Goal: Task Accomplishment & Management: Use online tool/utility

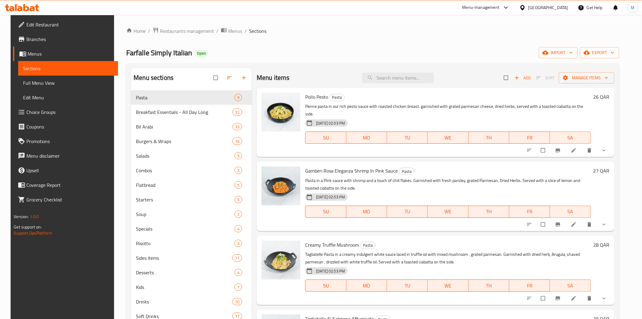
click at [425, 72] on div "Menu items Add Sort Manage items" at bounding box center [435, 78] width 357 height 20
click at [421, 74] on input "search" at bounding box center [398, 78] width 72 height 11
paste input "Mixed Pickle"
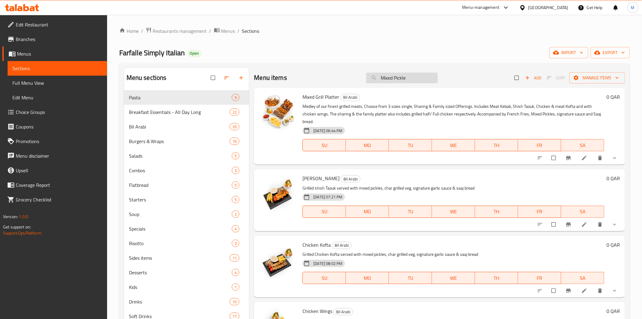
click at [419, 76] on input "Mixed Pickle" at bounding box center [402, 78] width 72 height 11
paste input "exican Beef Roll"
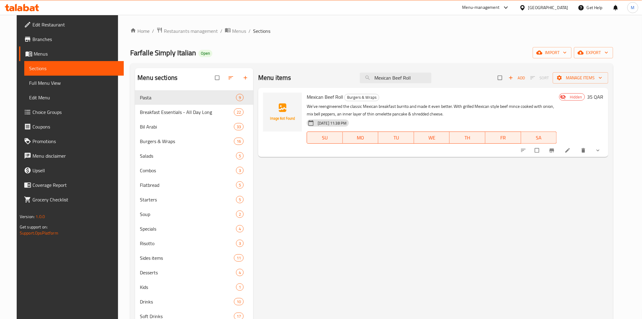
click at [407, 70] on div "Menu items Mexican Beef Roll Add Sort Manage items" at bounding box center [433, 78] width 350 height 20
click at [407, 77] on input "Mexican Beef Roll" at bounding box center [396, 78] width 72 height 11
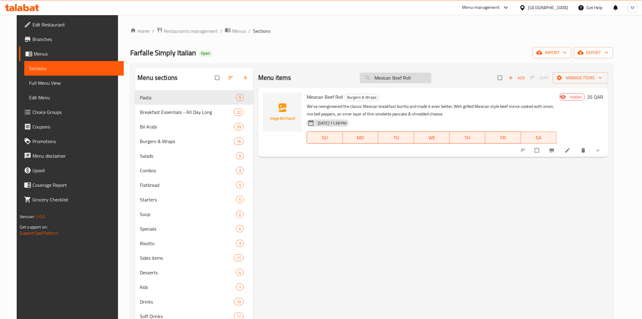
paste input "Green Salad with Shaved Haloomi & Cherry Tomato"
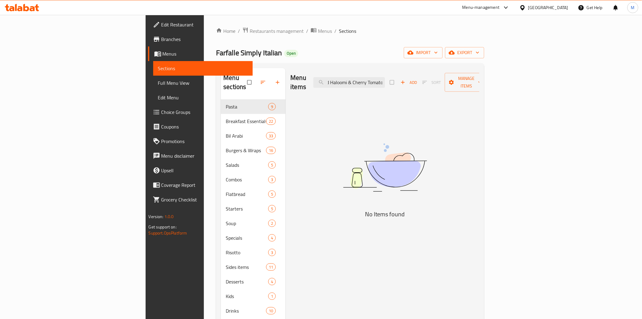
scroll to position [0, 49]
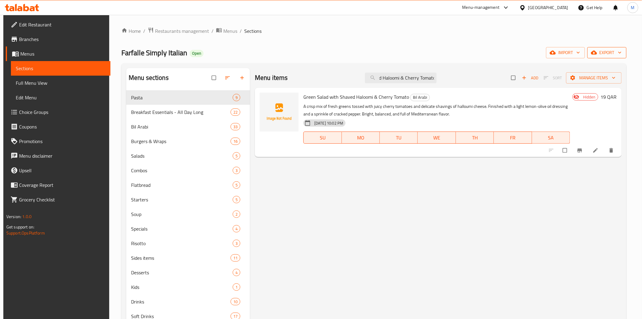
type input "Green Salad with Shaved Haloomi & Cherry Tomato"
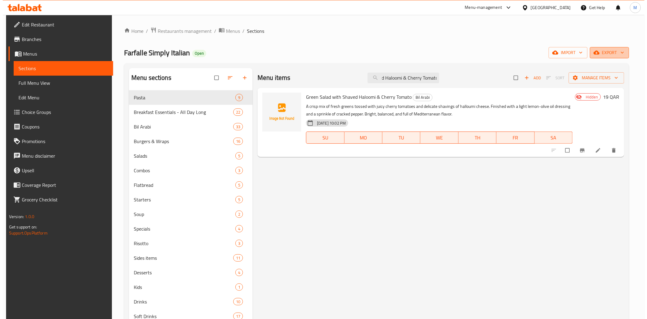
scroll to position [0, 0]
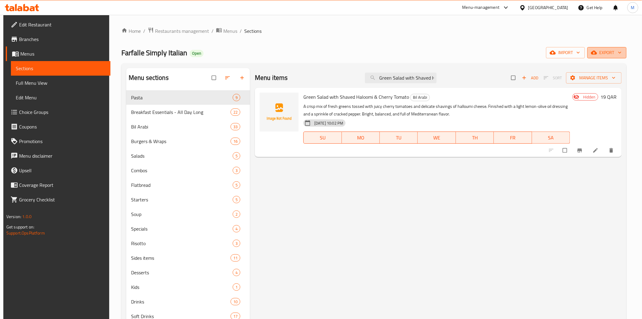
click at [606, 55] on span "export" at bounding box center [606, 53] width 29 height 8
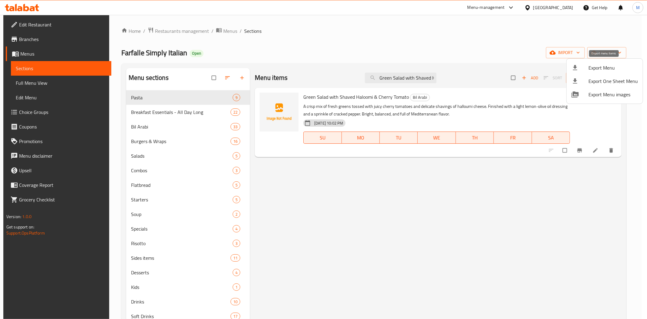
click at [603, 71] on span "Export Menu" at bounding box center [613, 67] width 49 height 7
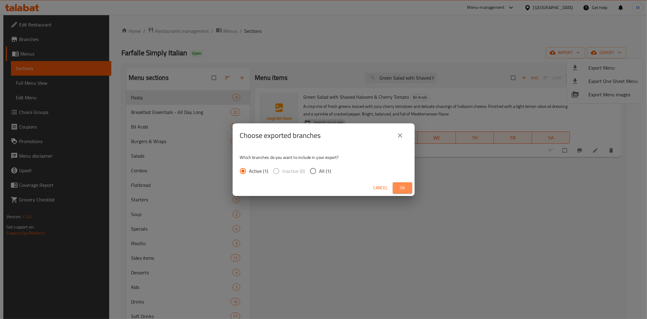
click at [410, 187] on button "Ok" at bounding box center [402, 187] width 19 height 11
